Goal: Book appointment/travel/reservation

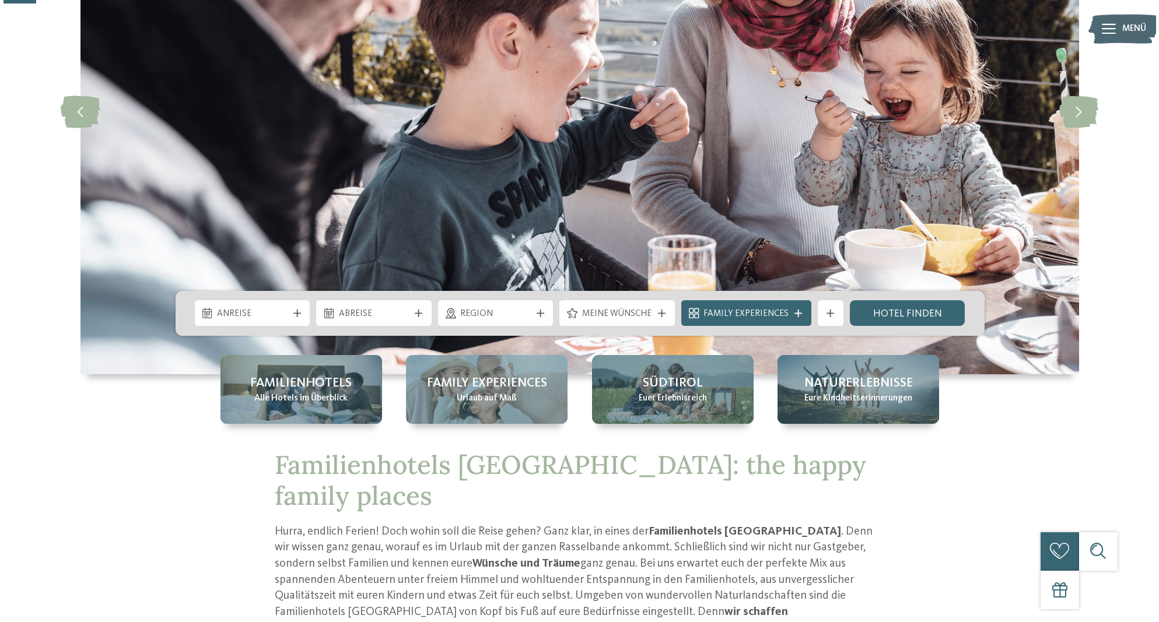
scroll to position [132, 0]
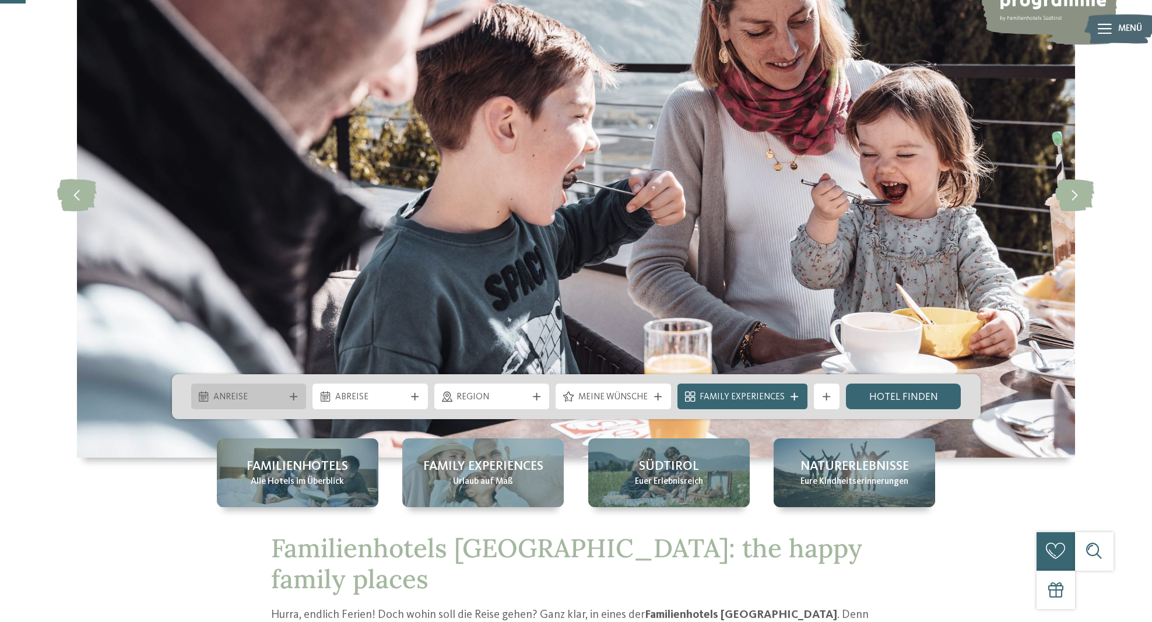
click at [269, 398] on span "Anreise" at bounding box center [248, 397] width 71 height 13
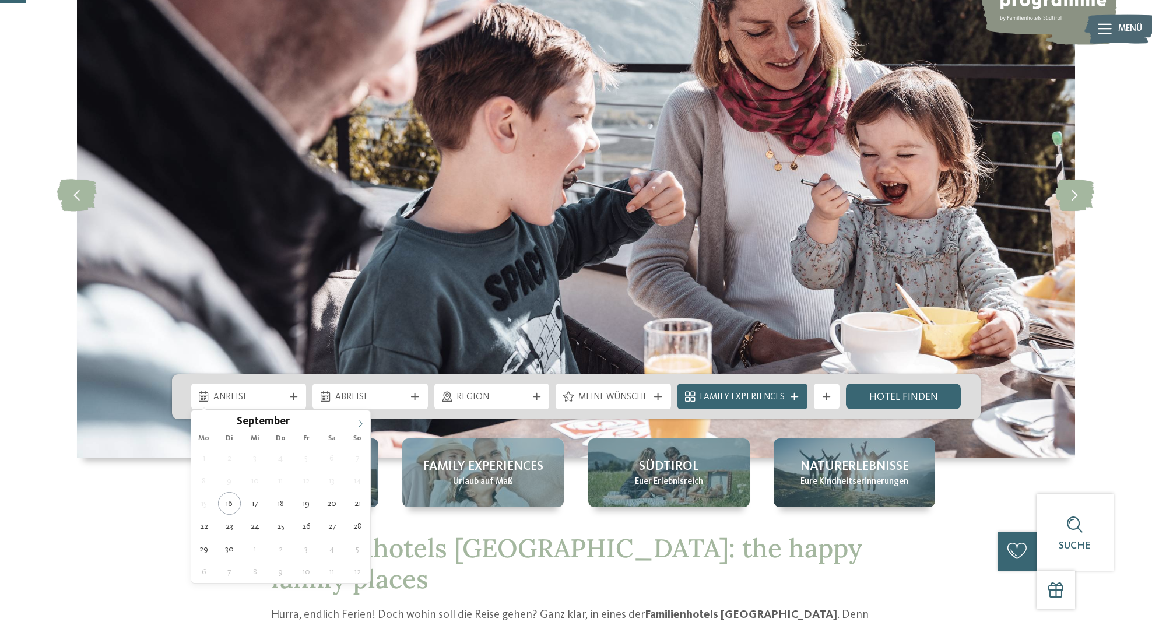
click at [360, 423] on icon at bounding box center [360, 424] width 8 height 8
type div "25.10.2025"
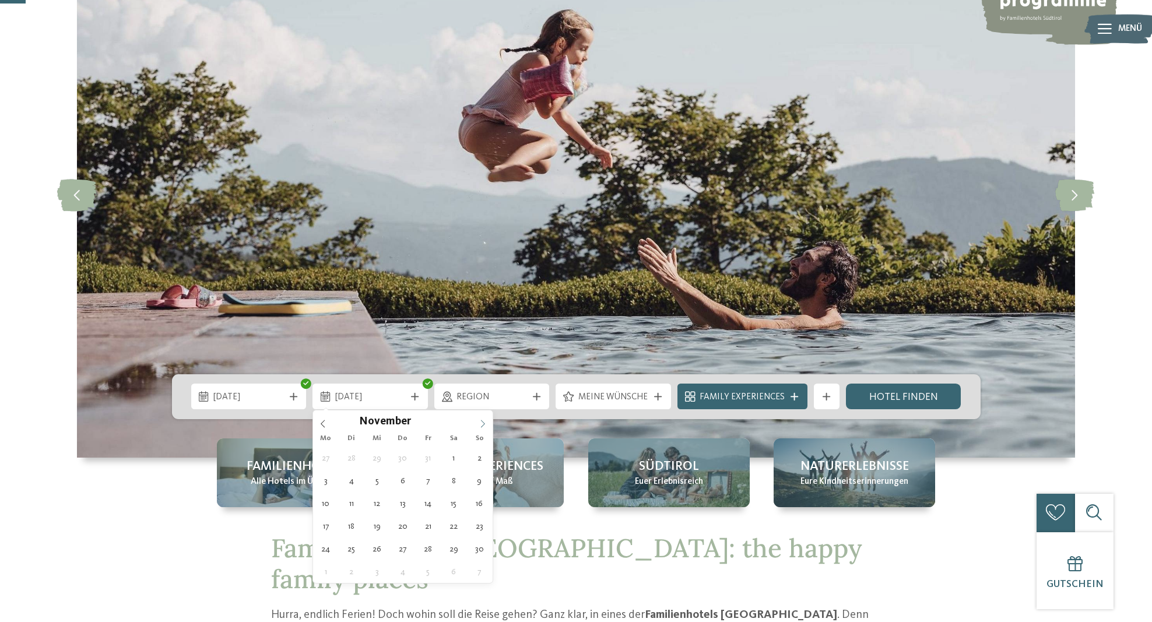
click at [479, 424] on icon at bounding box center [483, 424] width 8 height 8
type div "01.11.2025"
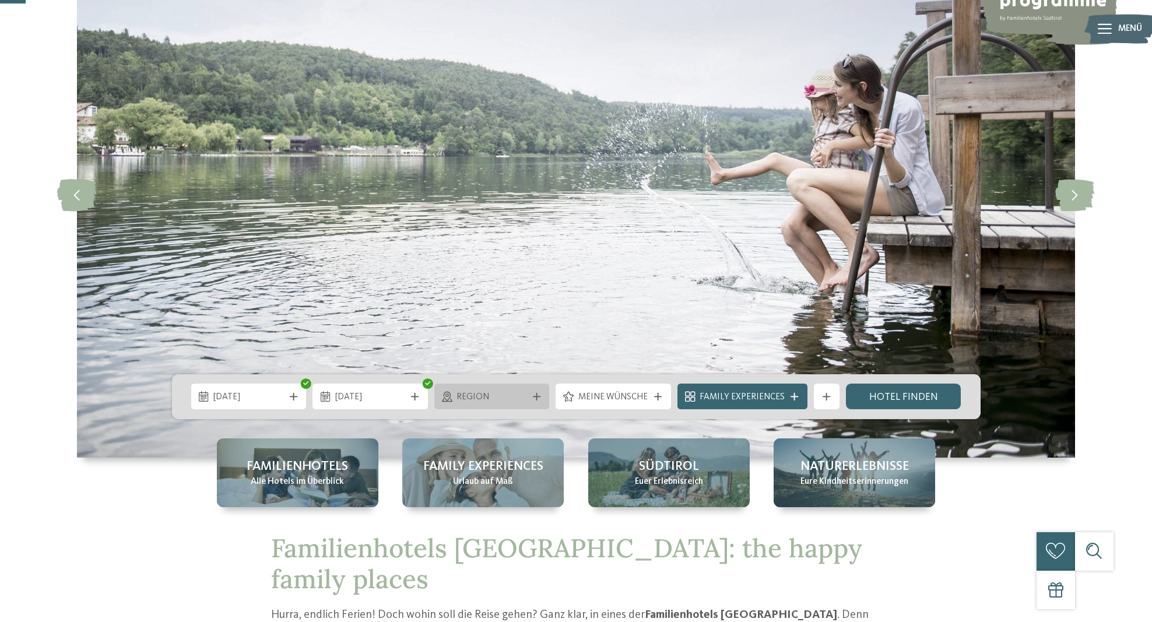
click at [517, 405] on div "Region" at bounding box center [491, 397] width 115 height 26
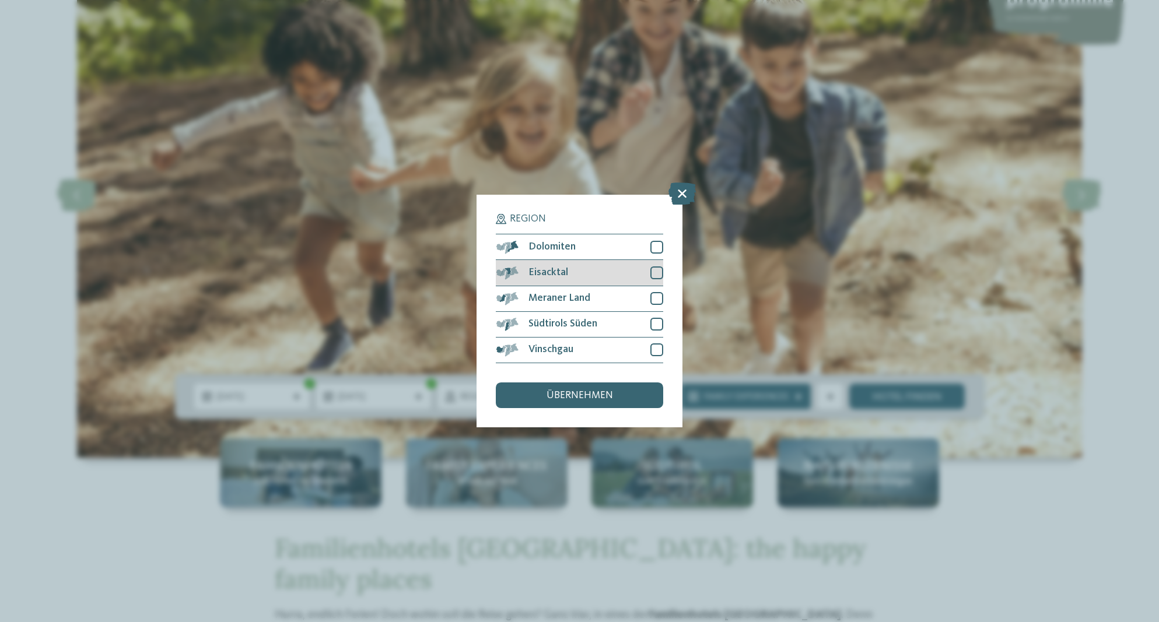
click at [658, 266] on div at bounding box center [656, 272] width 13 height 13
click at [657, 292] on div at bounding box center [656, 298] width 13 height 13
click at [654, 318] on div at bounding box center [656, 324] width 13 height 13
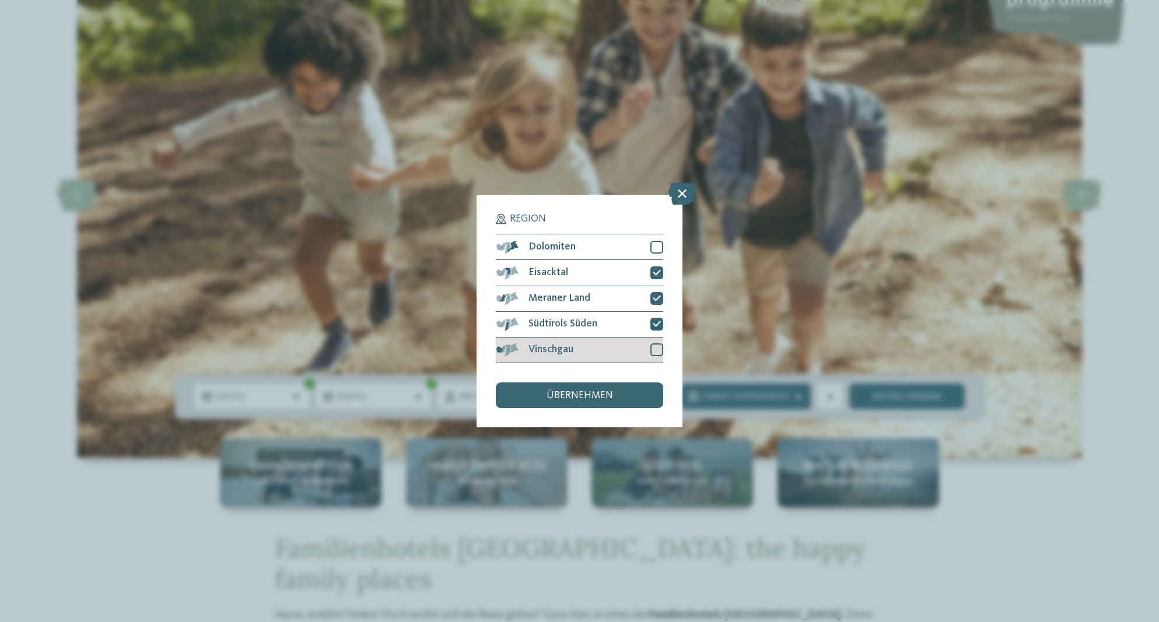
click at [651, 343] on div at bounding box center [656, 349] width 13 height 13
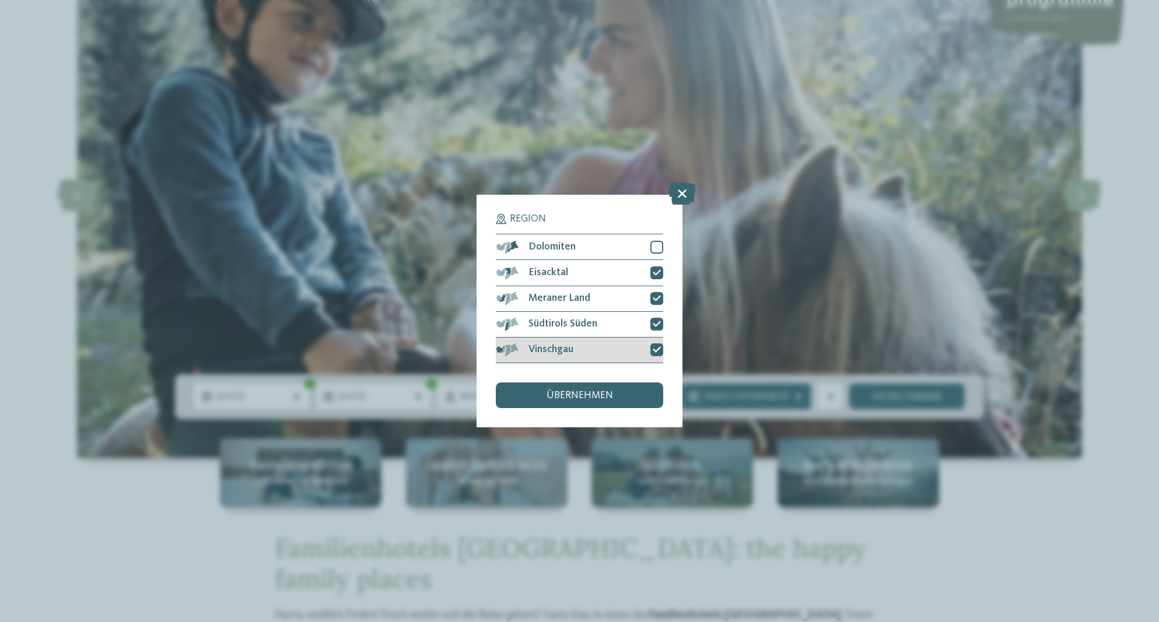
click at [658, 346] on icon at bounding box center [656, 350] width 8 height 8
click at [659, 343] on div at bounding box center [656, 349] width 13 height 13
click at [635, 382] on div "übernehmen" at bounding box center [579, 395] width 167 height 26
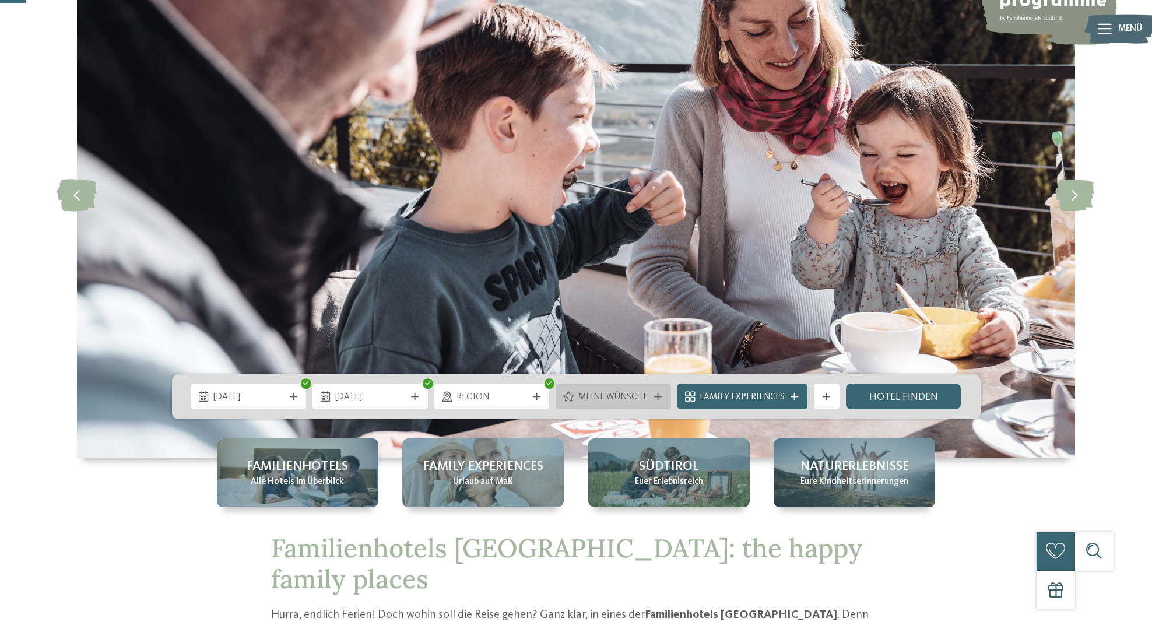
click at [635, 398] on span "Meine Wünsche" at bounding box center [613, 397] width 71 height 13
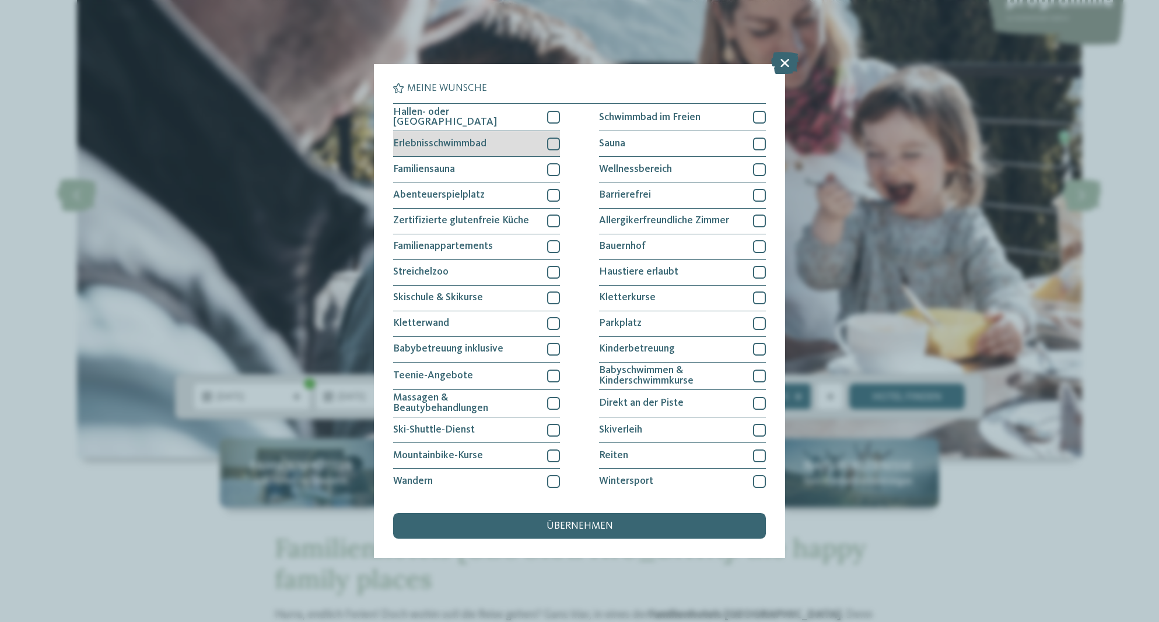
click at [550, 143] on div at bounding box center [553, 144] width 13 height 13
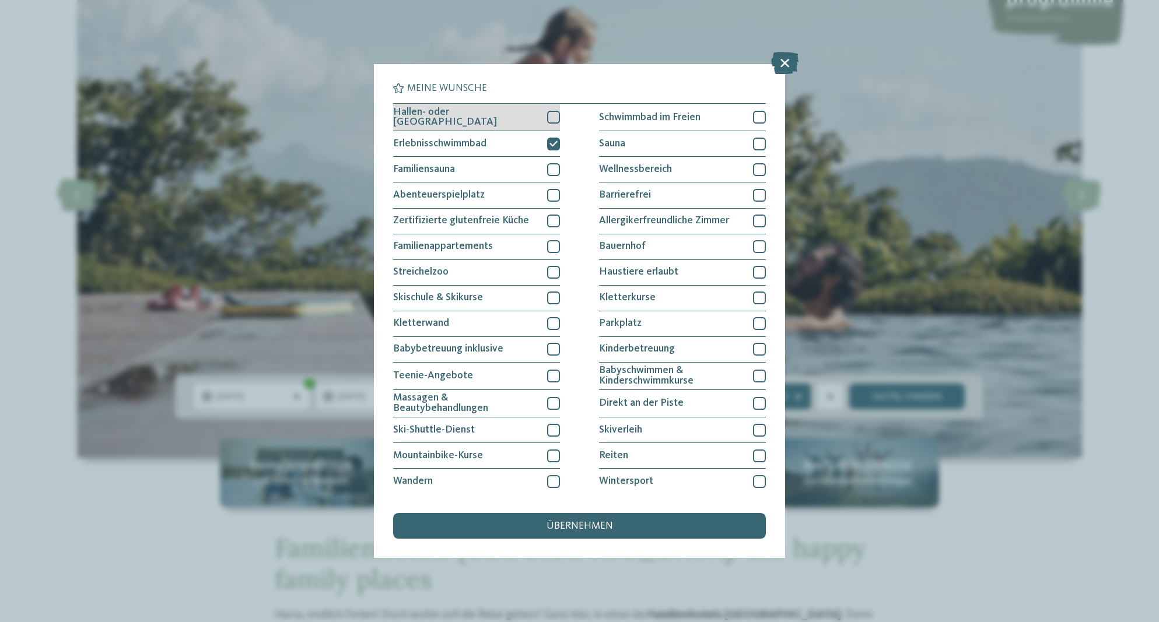
click at [551, 119] on div at bounding box center [553, 117] width 13 height 13
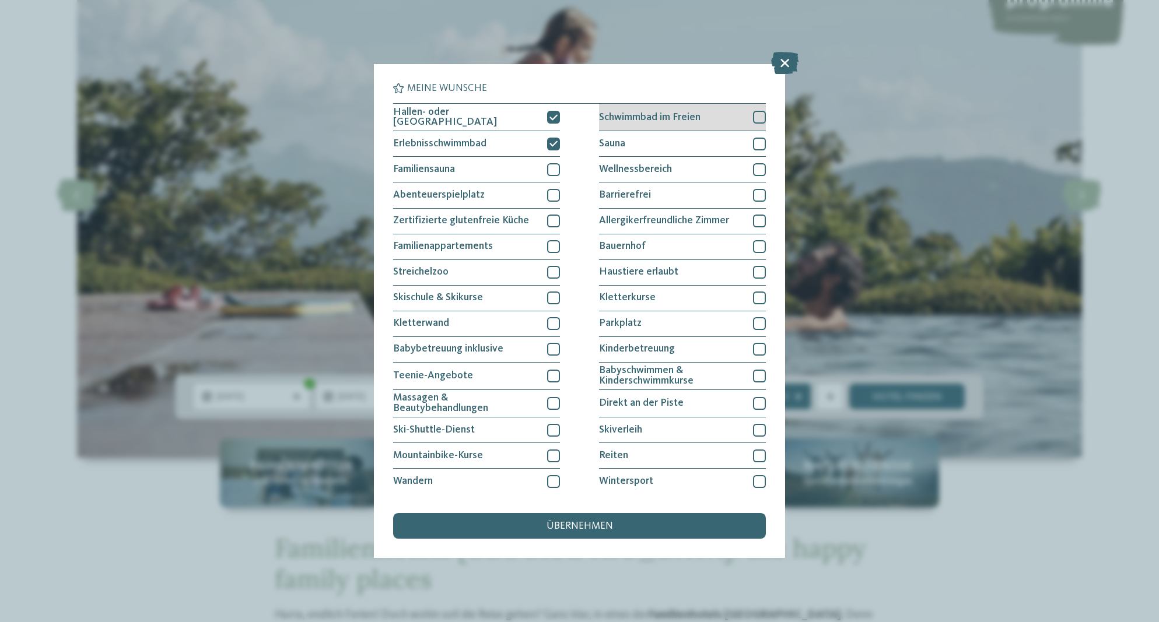
click at [755, 115] on div at bounding box center [759, 117] width 13 height 13
click at [755, 147] on div at bounding box center [759, 144] width 13 height 13
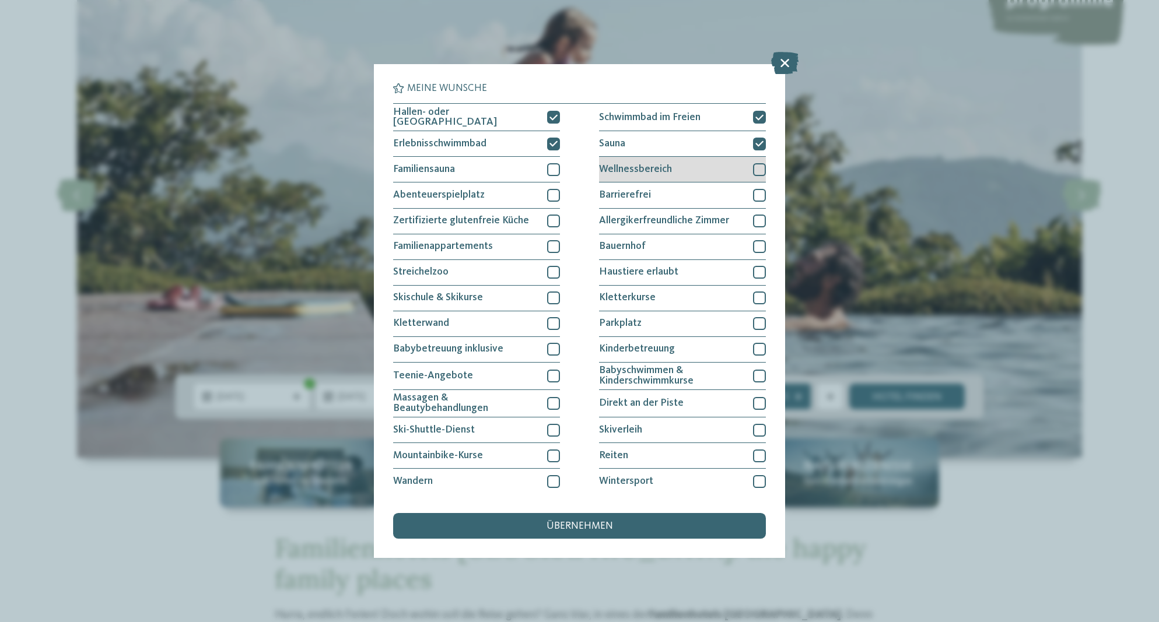
click at [754, 170] on div at bounding box center [759, 169] width 13 height 13
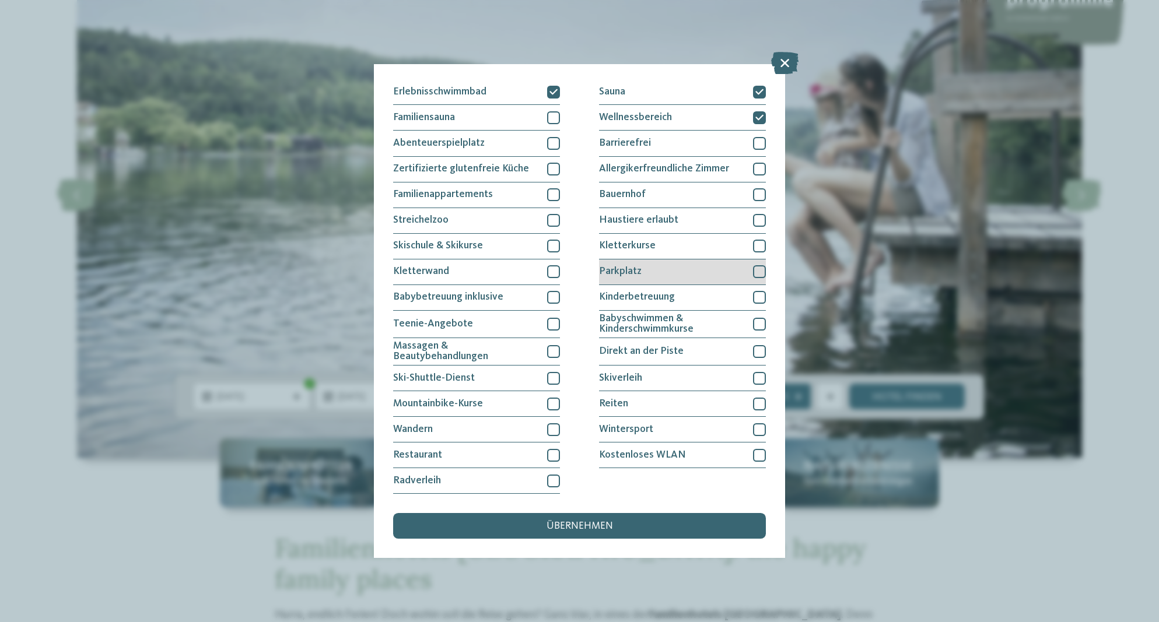
scroll to position [110, 0]
click at [753, 265] on div at bounding box center [759, 271] width 13 height 13
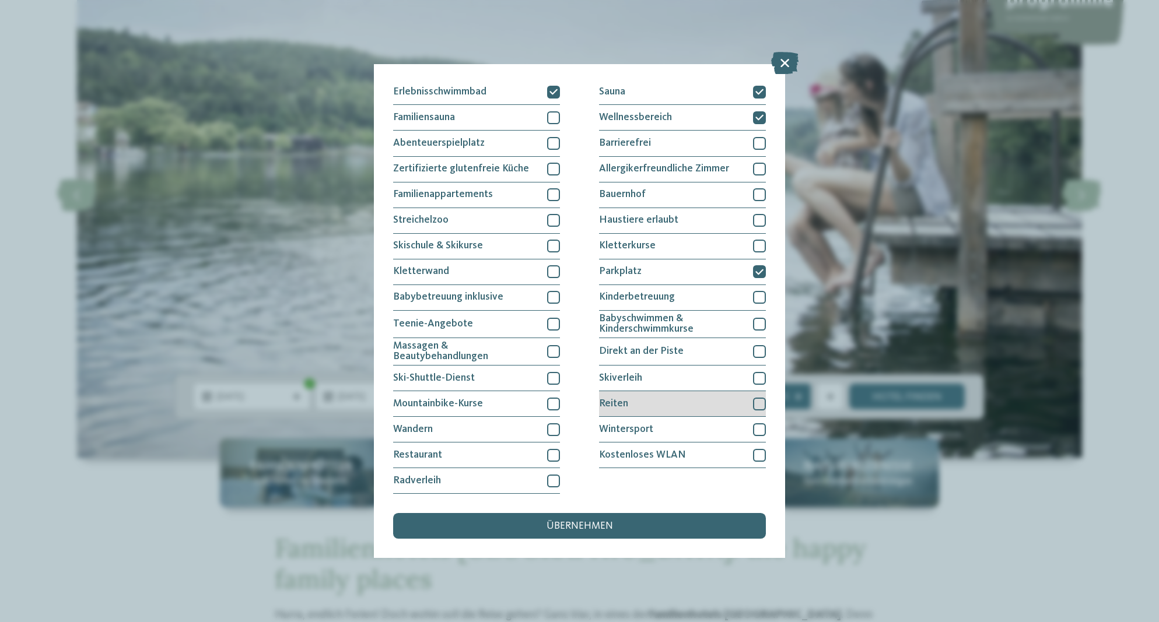
scroll to position [177, 0]
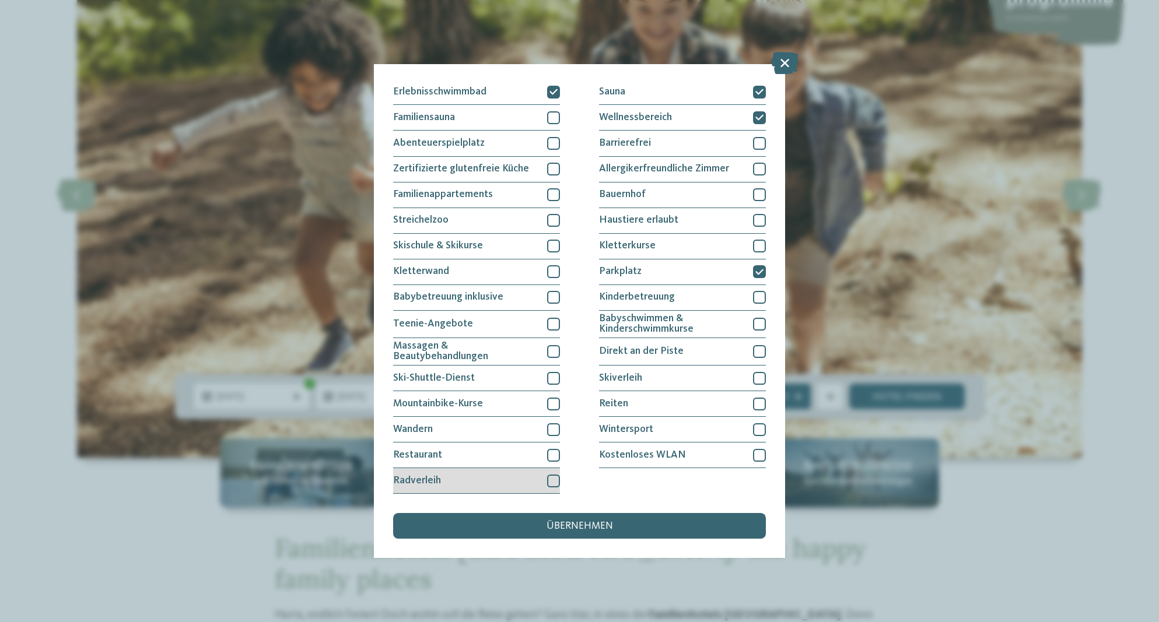
click at [554, 475] on div at bounding box center [553, 481] width 13 height 13
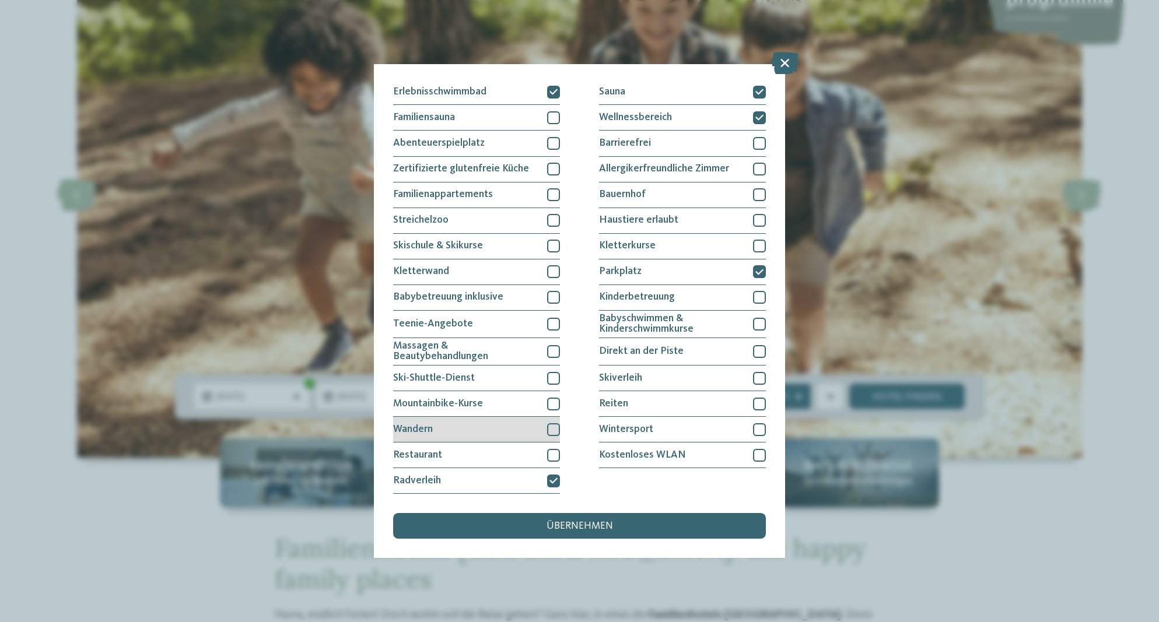
click at [553, 423] on div at bounding box center [553, 429] width 13 height 13
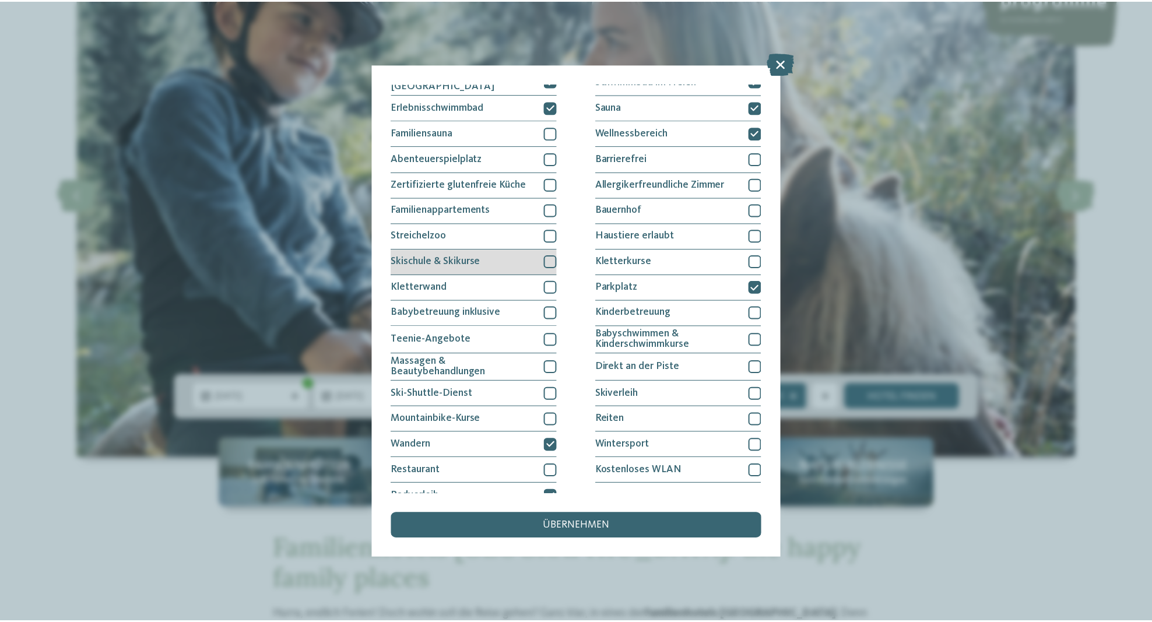
scroll to position [0, 0]
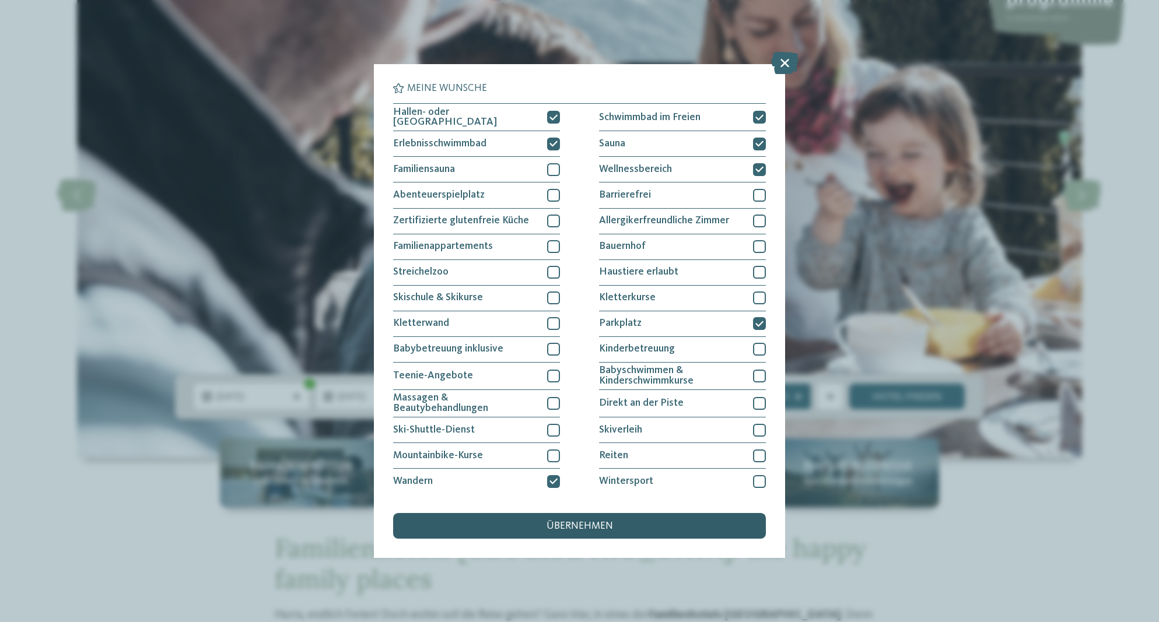
click at [571, 521] on span "übernehmen" at bounding box center [579, 526] width 66 height 10
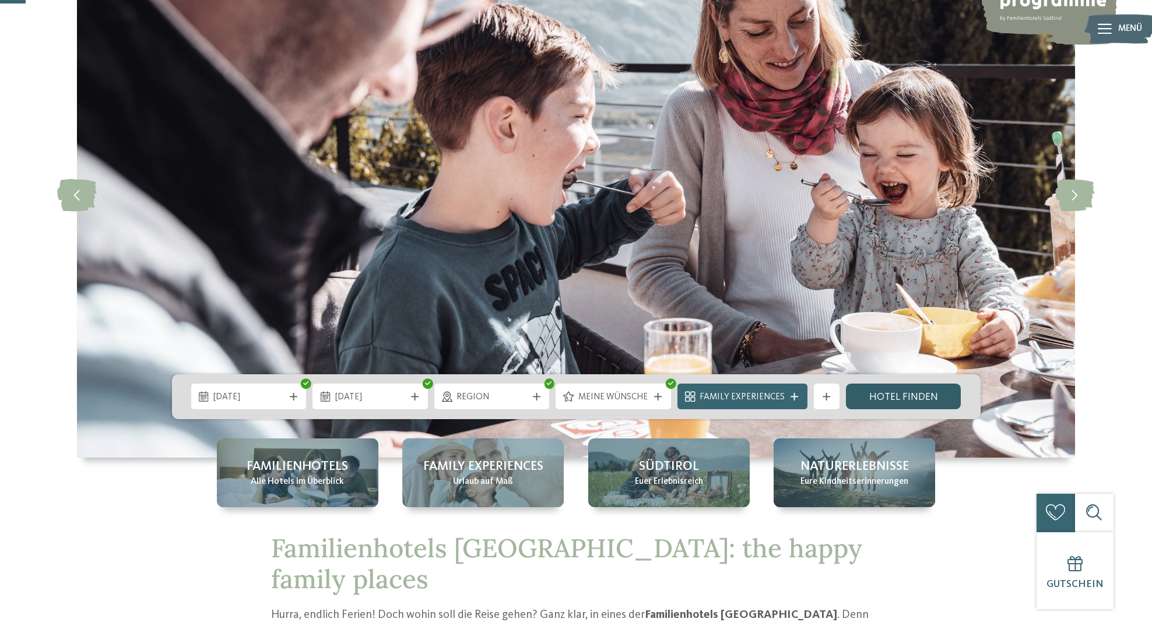
click at [940, 403] on link "Hotel finden" at bounding box center [903, 397] width 115 height 26
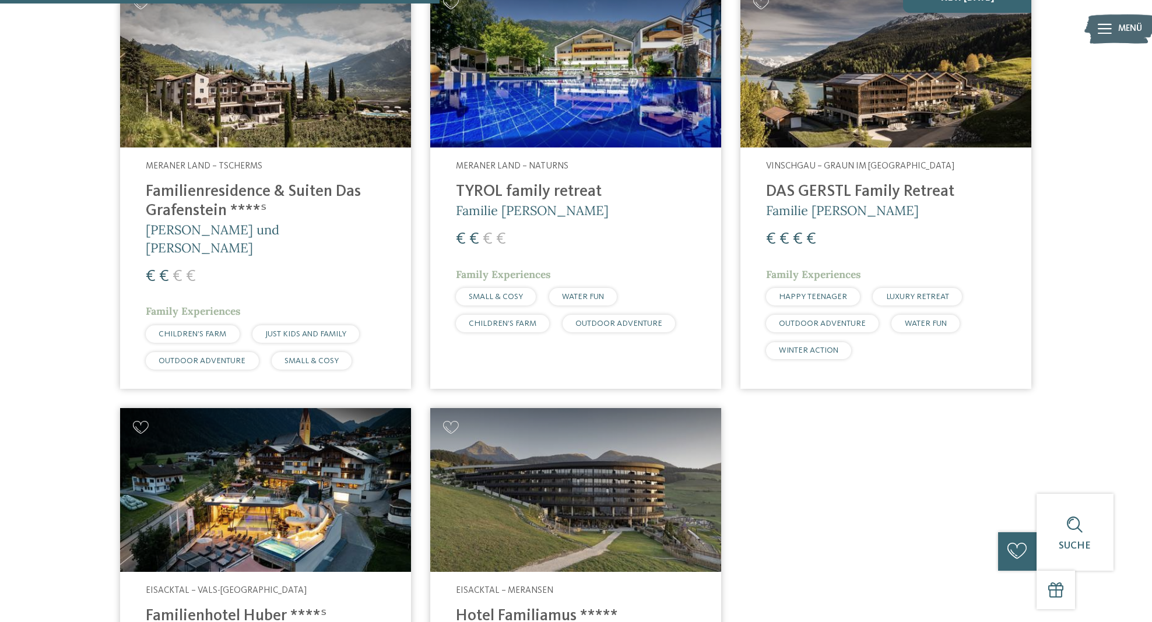
scroll to position [549, 0]
click at [854, 87] on img at bounding box center [885, 66] width 291 height 164
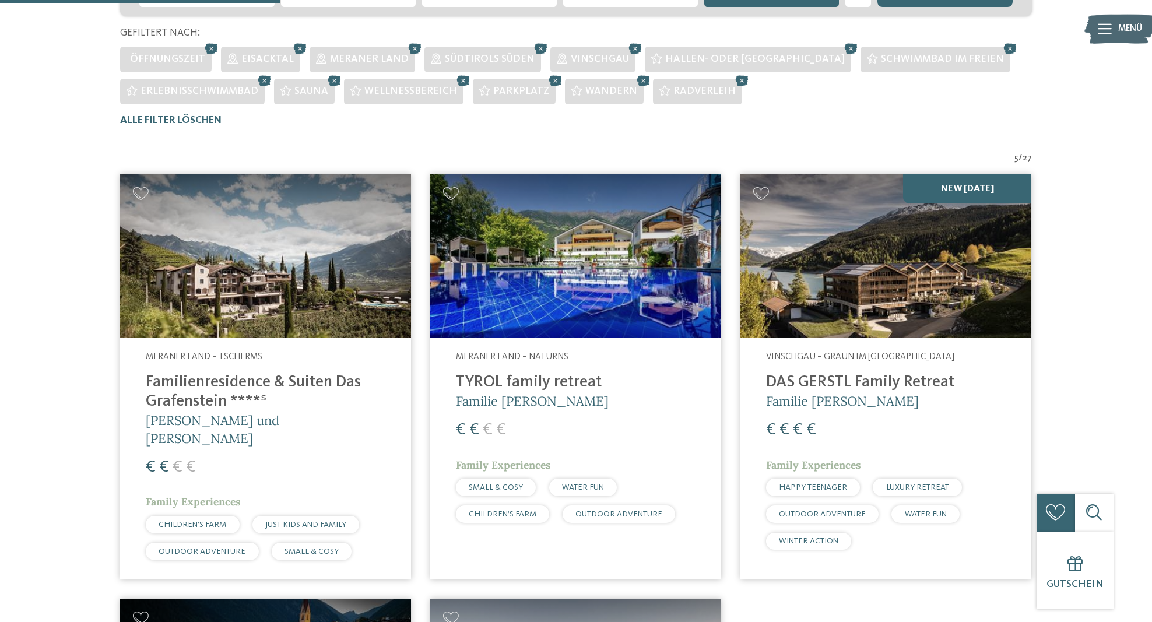
scroll to position [364, 0]
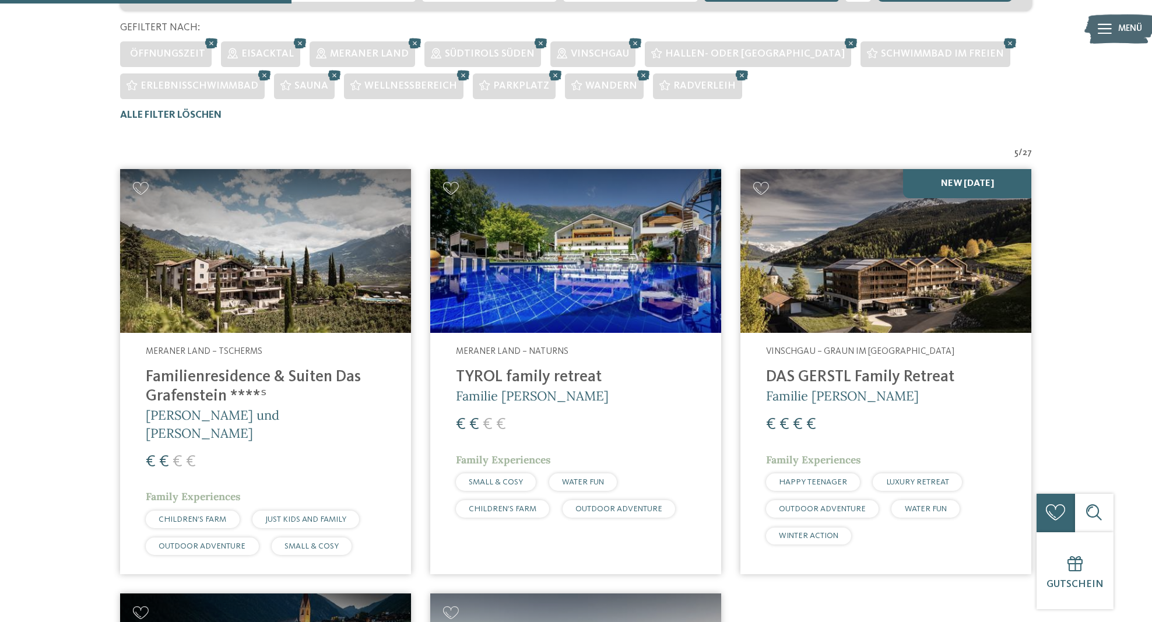
click at [580, 284] on img at bounding box center [575, 251] width 291 height 164
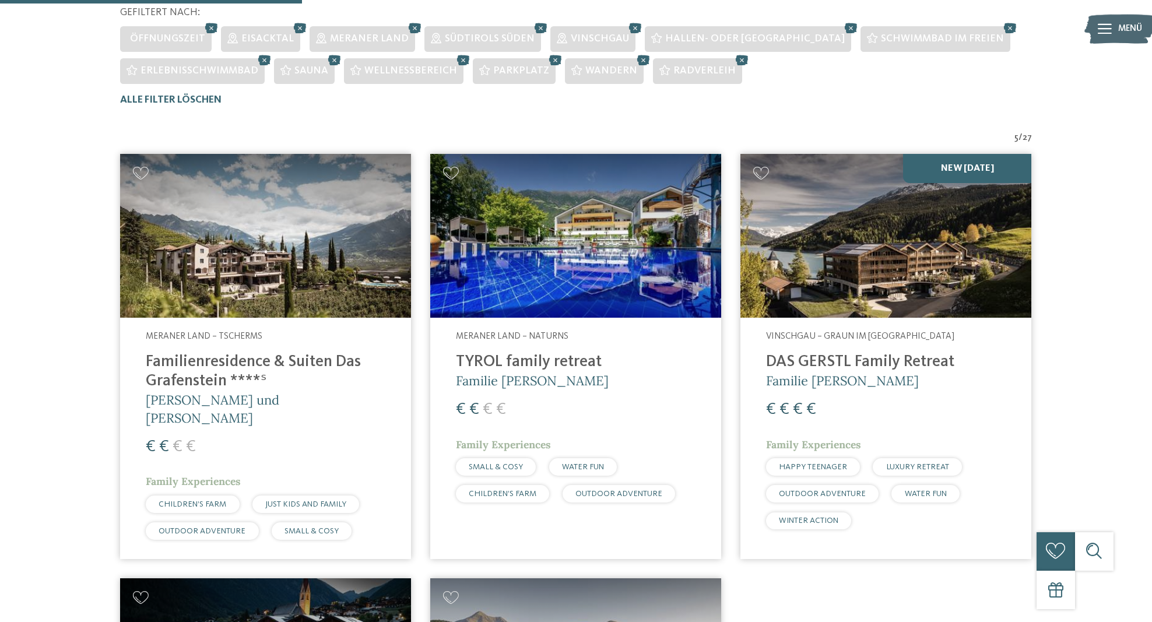
scroll to position [381, 0]
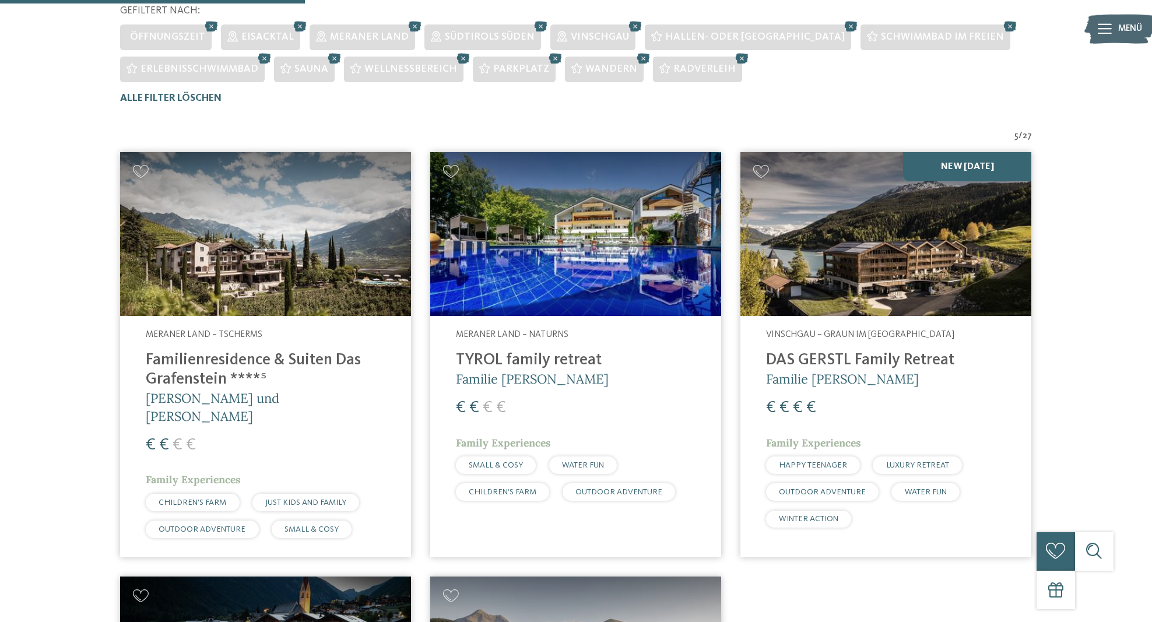
click at [259, 247] on img at bounding box center [265, 234] width 291 height 164
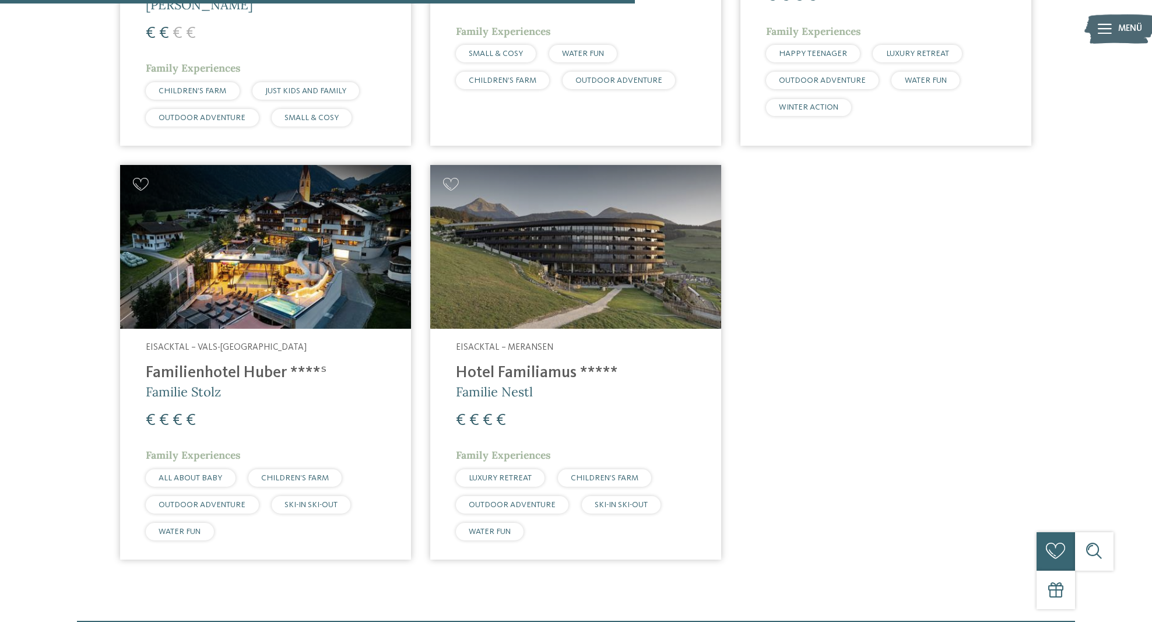
scroll to position [793, 0]
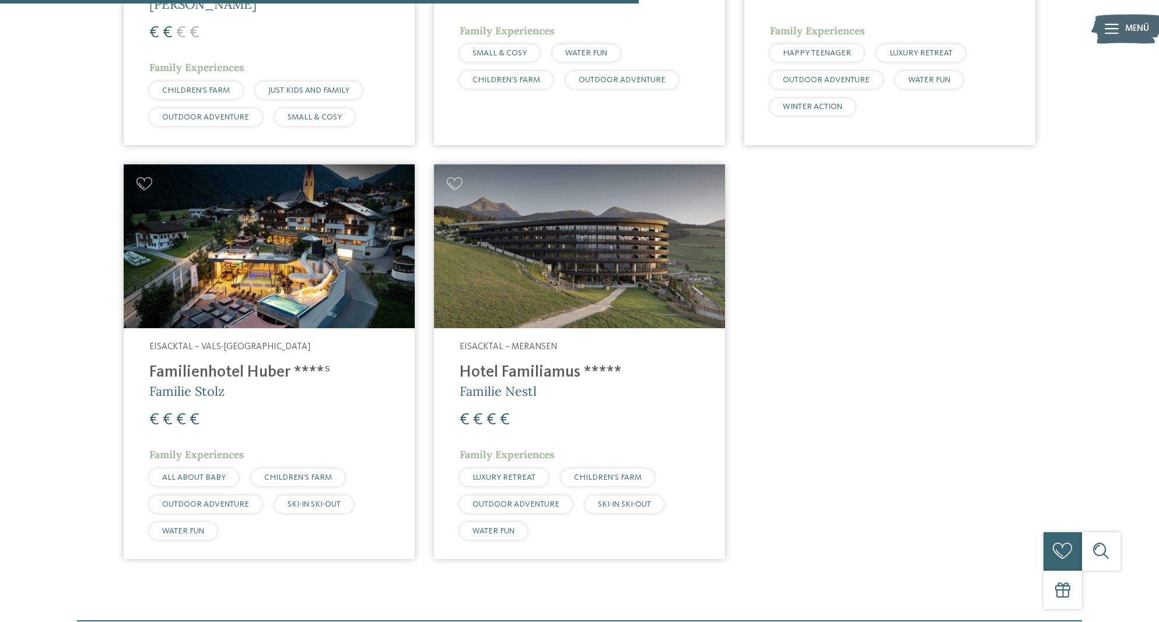
click at [283, 259] on div "DE IT EN ." at bounding box center [579, 255] width 1159 height 2096
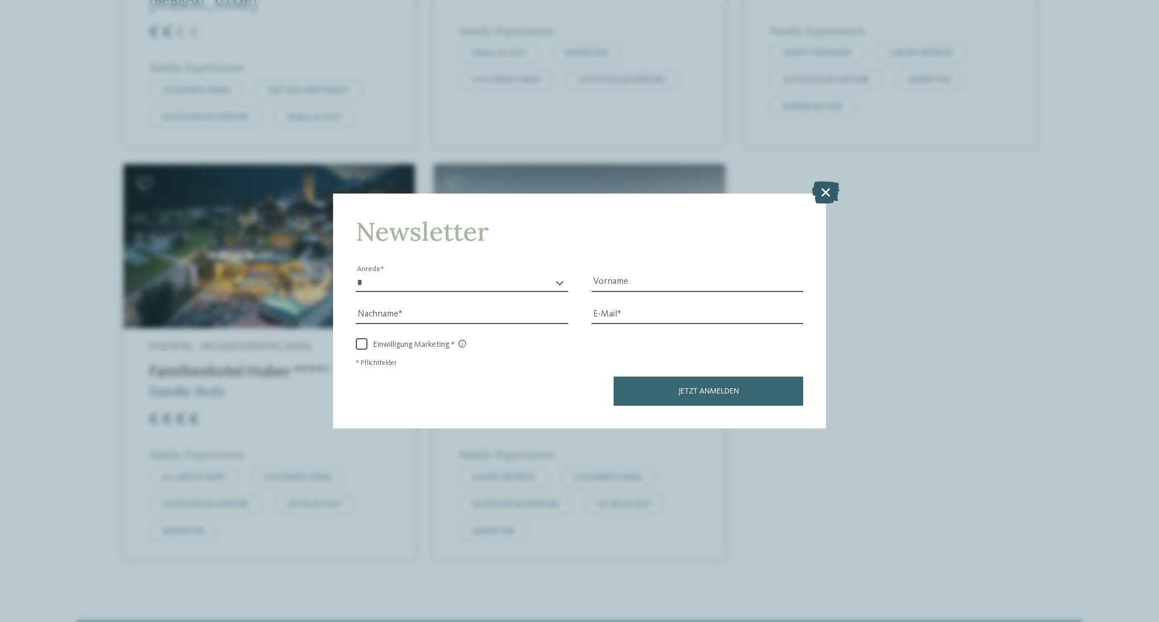
click at [819, 181] on icon at bounding box center [825, 192] width 27 height 22
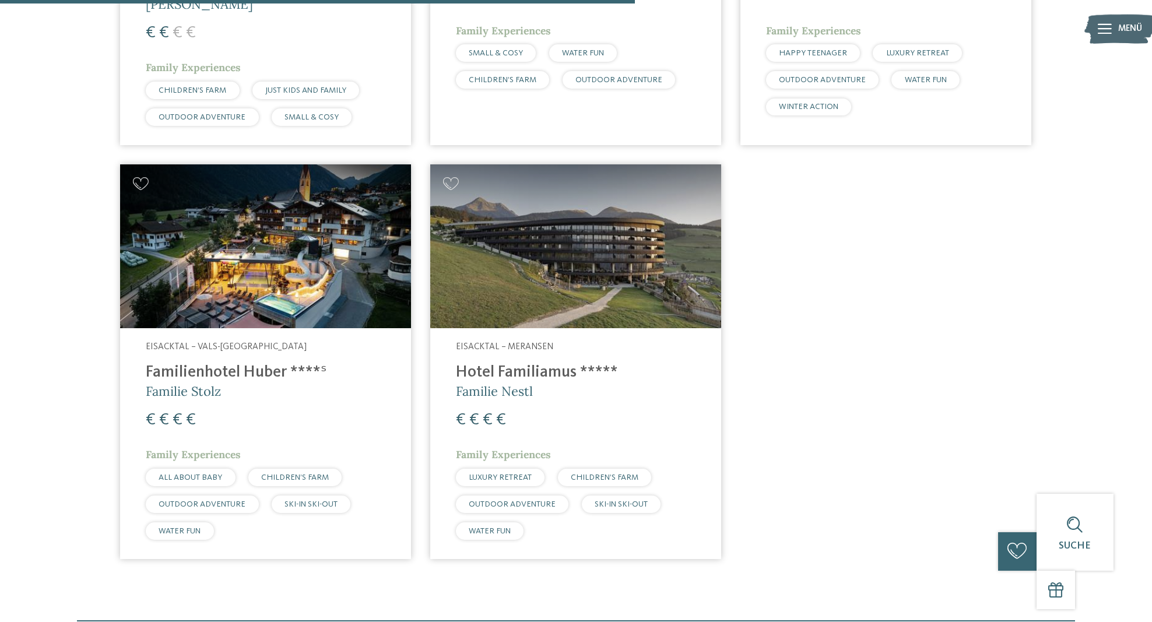
click at [389, 268] on img at bounding box center [265, 246] width 291 height 164
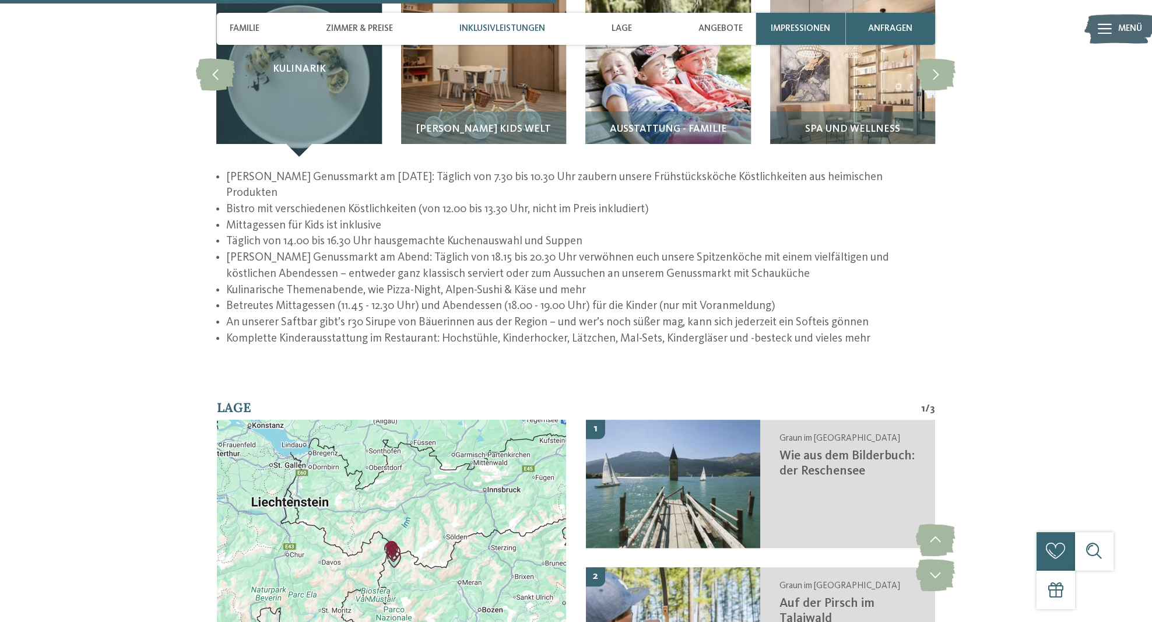
scroll to position [1978, 0]
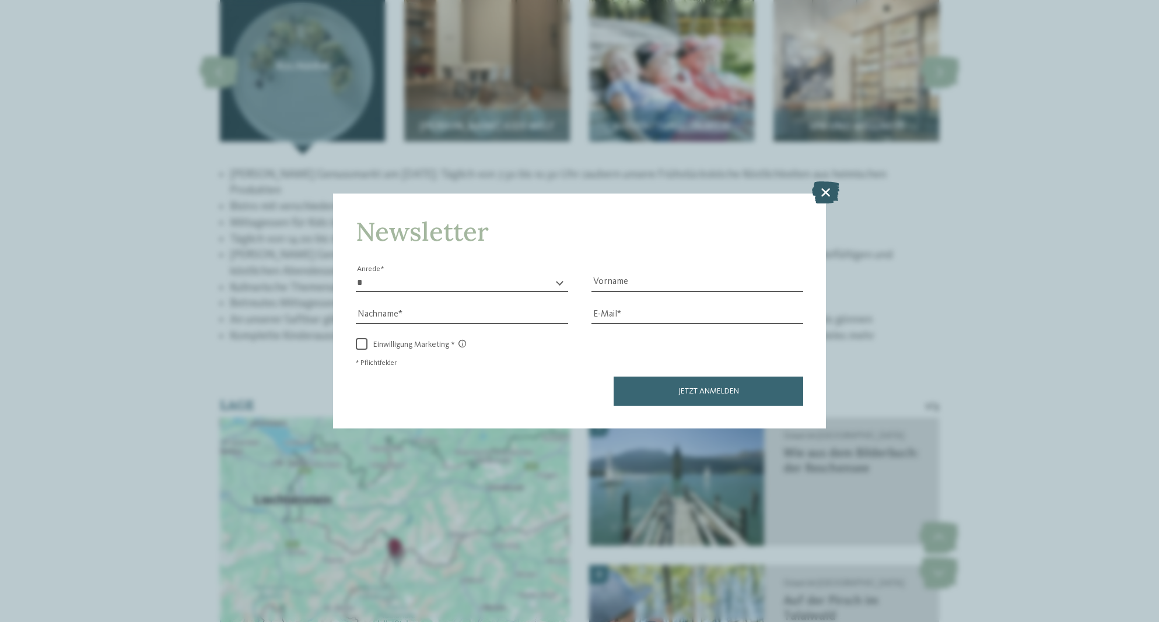
click at [826, 181] on icon at bounding box center [825, 192] width 27 height 22
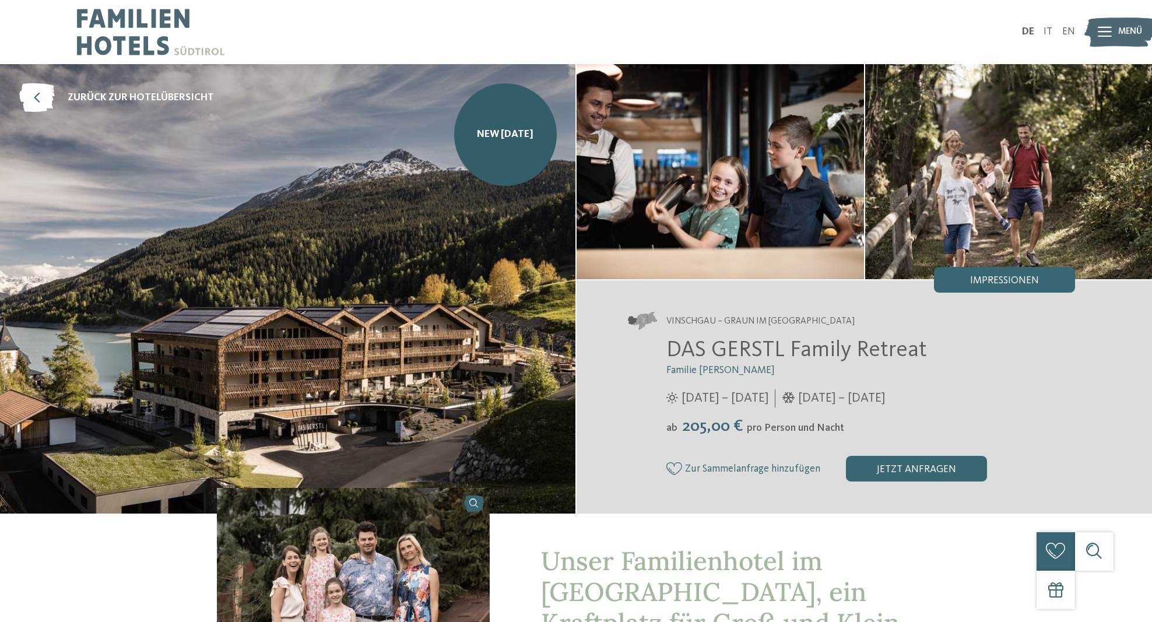
scroll to position [0, 0]
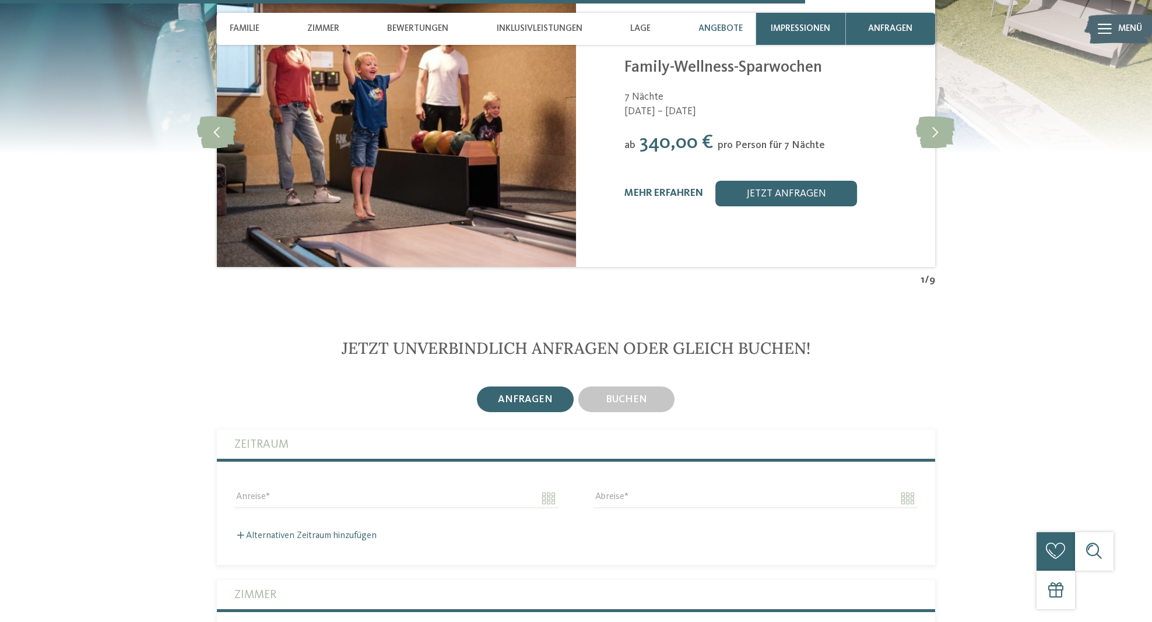
scroll to position [2918, 0]
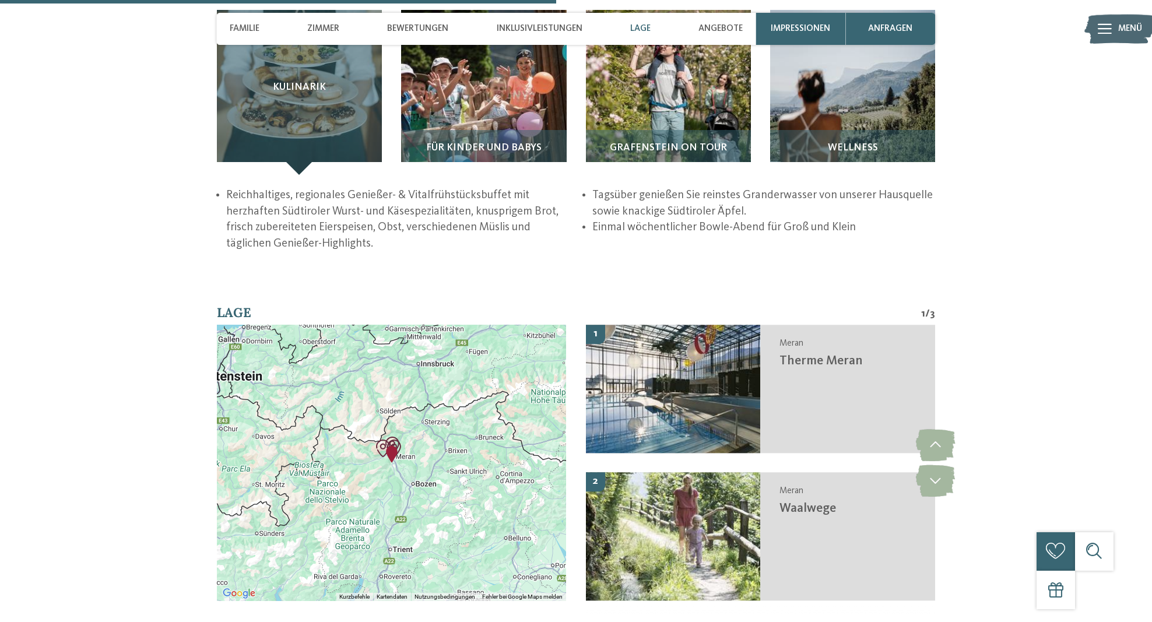
scroll to position [1950, 0]
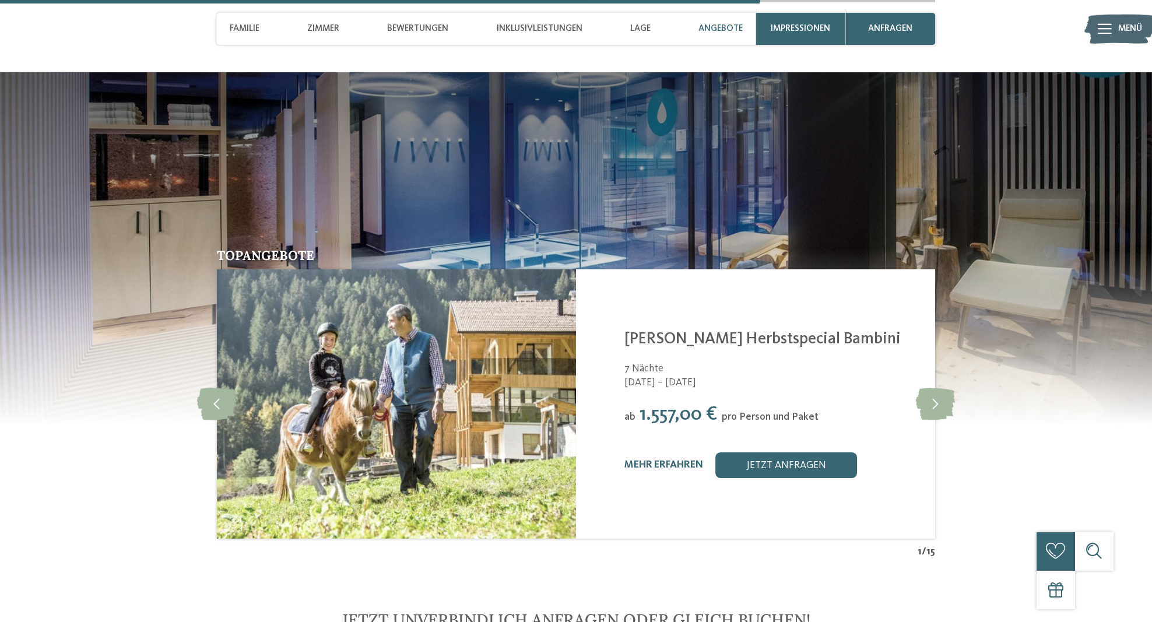
scroll to position [2955, 0]
